Goal: Check status: Check status

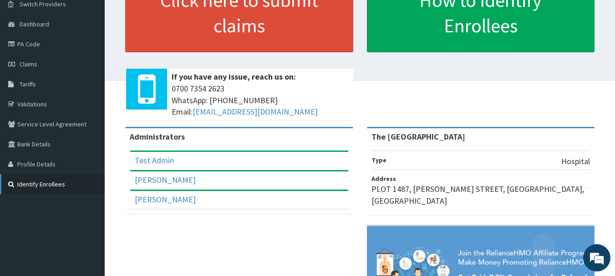
scroll to position [91, 0]
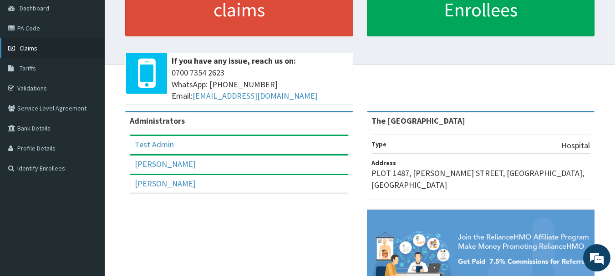
click at [36, 51] on span "Claims" at bounding box center [29, 48] width 18 height 8
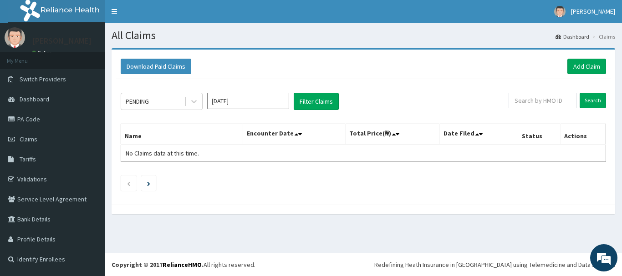
click at [285, 98] on input "[DATE]" at bounding box center [248, 101] width 82 height 16
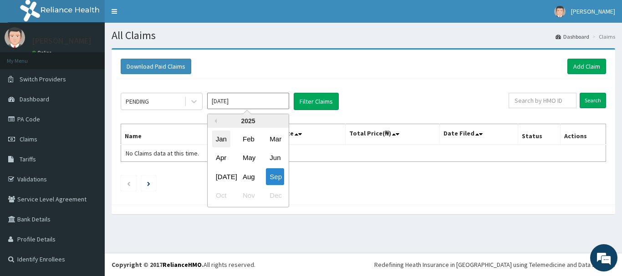
click at [220, 138] on div "Jan" at bounding box center [221, 139] width 18 height 17
type input "[DATE]"
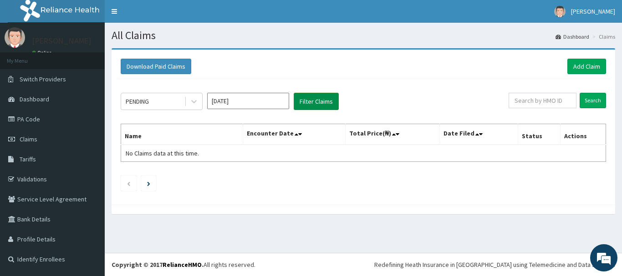
click at [313, 97] on button "Filter Claims" at bounding box center [316, 101] width 45 height 17
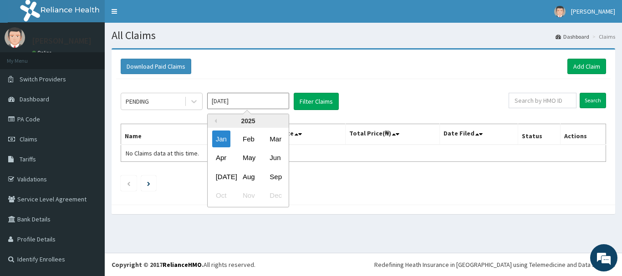
click at [282, 102] on input "[DATE]" at bounding box center [248, 101] width 82 height 16
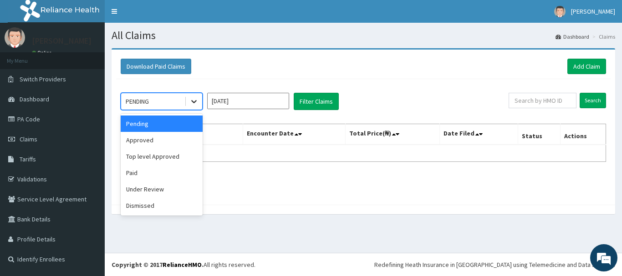
click at [195, 103] on icon at bounding box center [193, 101] width 9 height 9
click at [138, 208] on div "Dismissed" at bounding box center [162, 206] width 82 height 16
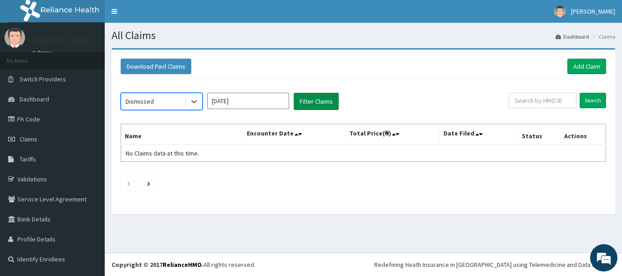
click at [304, 103] on button "Filter Claims" at bounding box center [316, 101] width 45 height 17
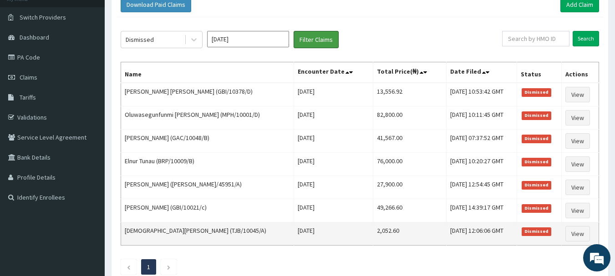
scroll to position [123, 0]
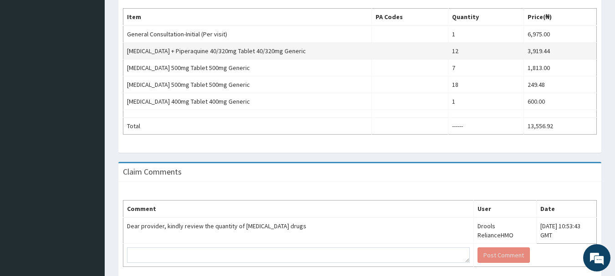
scroll to position [330, 0]
